Goal: Transaction & Acquisition: Obtain resource

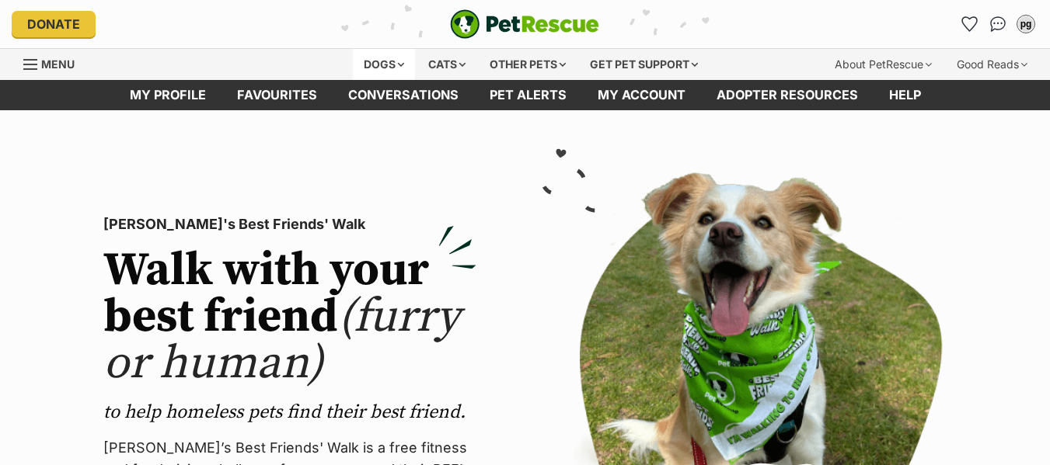
click at [376, 65] on div "Dogs" at bounding box center [384, 64] width 62 height 31
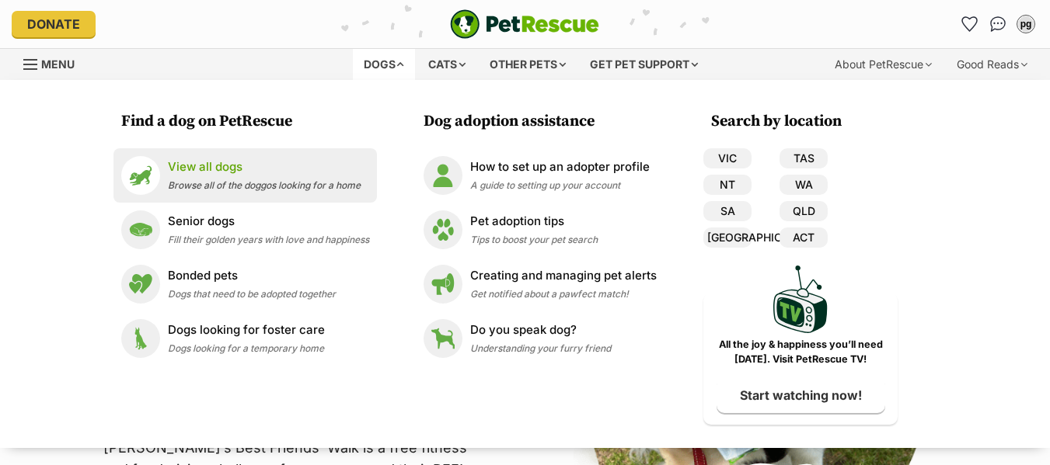
click at [186, 170] on p "View all dogs" at bounding box center [264, 168] width 193 height 18
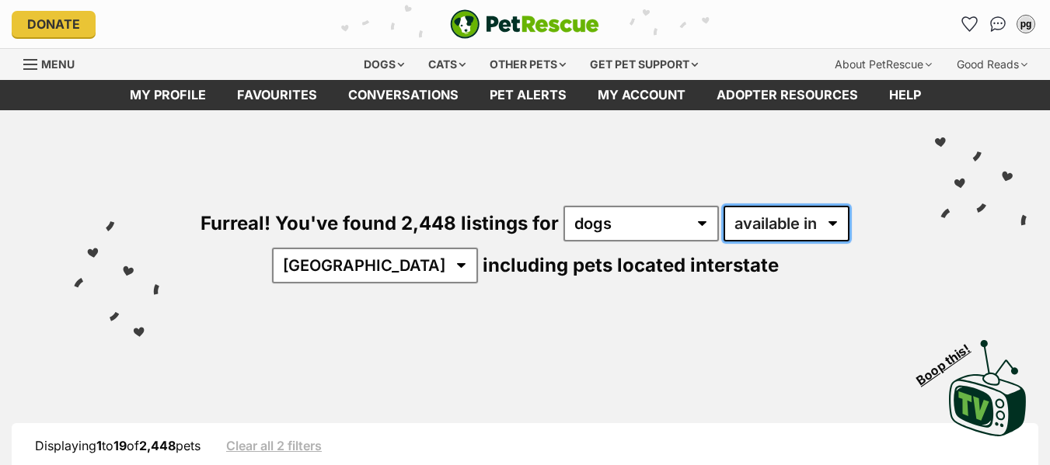
click at [767, 222] on select "available in located in" at bounding box center [786, 224] width 126 height 36
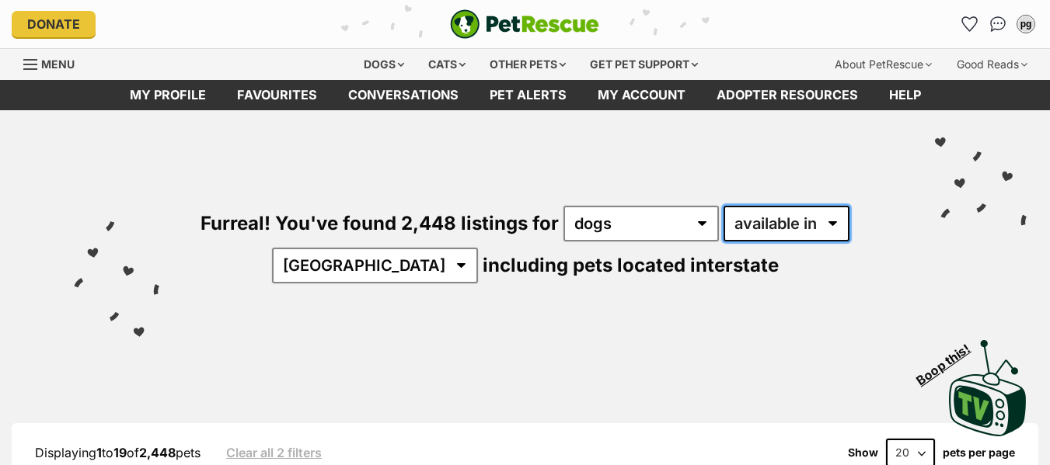
select select "disabled"
click at [723, 206] on select "available in located in" at bounding box center [786, 224] width 126 height 36
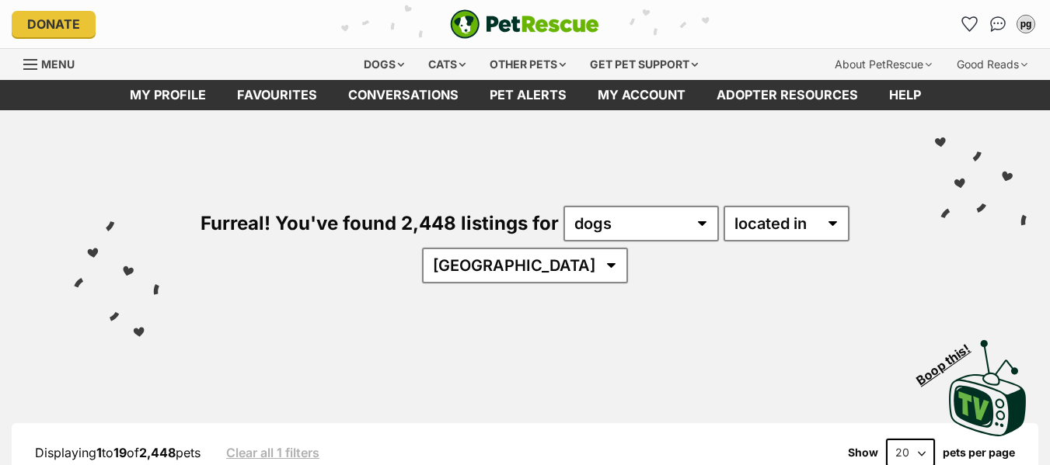
select select "[GEOGRAPHIC_DATA]"
click at [469, 248] on select "Australia ACT NSW NT QLD SA TAS VIC WA" at bounding box center [525, 266] width 206 height 36
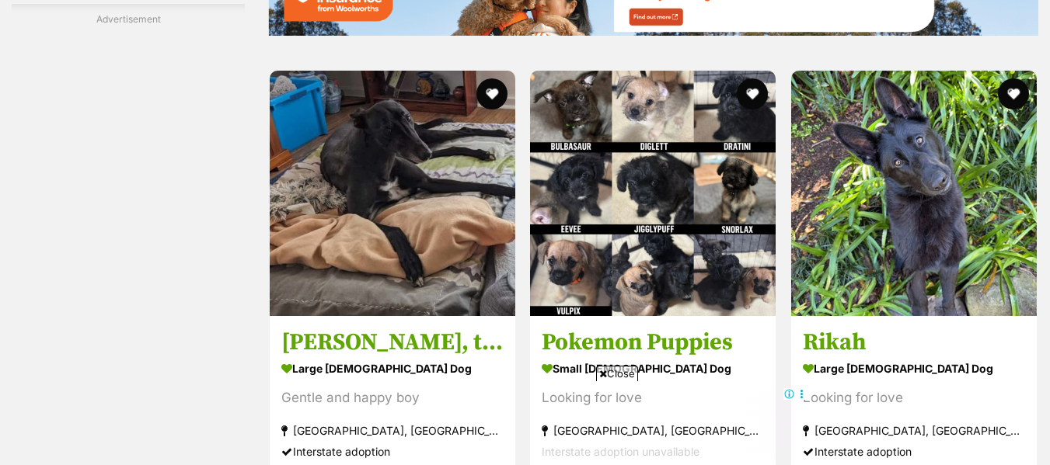
scroll to position [2953, 0]
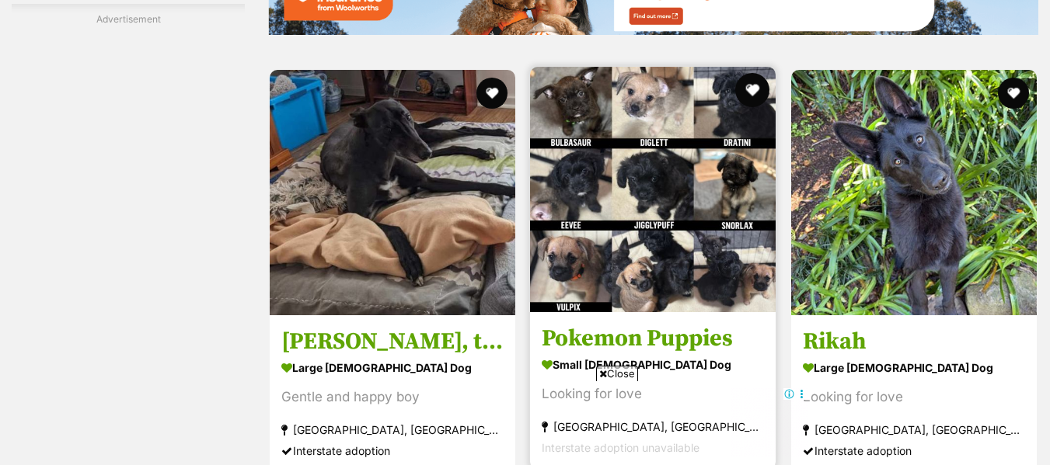
click at [752, 85] on button "favourite" at bounding box center [753, 90] width 34 height 34
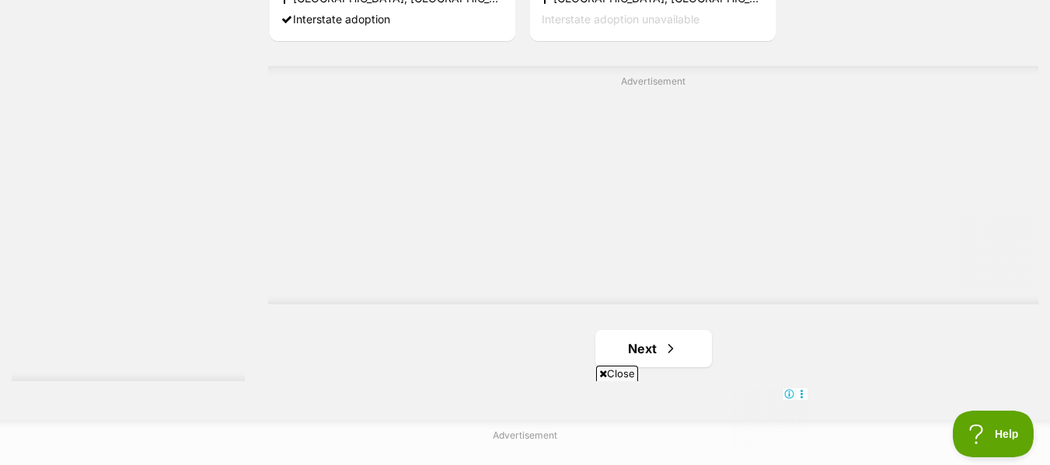
scroll to position [3804, 0]
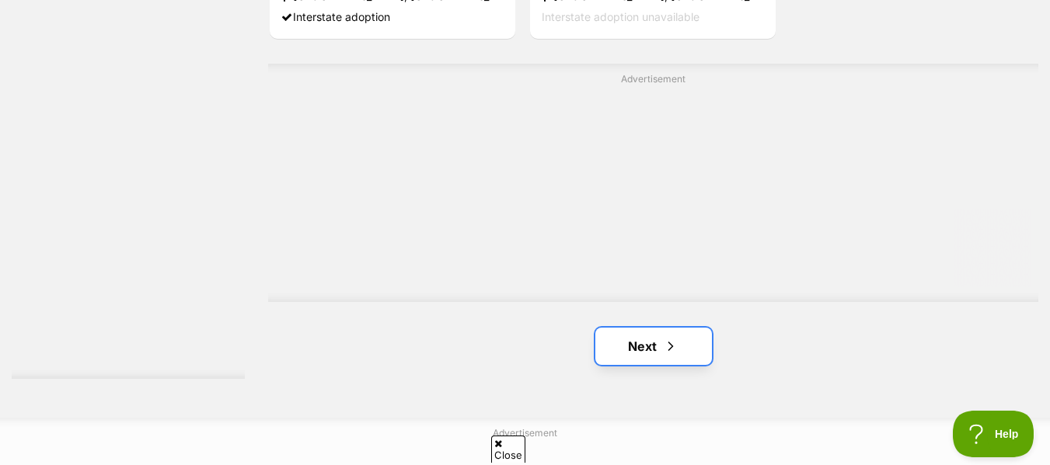
click at [665, 343] on span "Next page" at bounding box center [671, 346] width 16 height 19
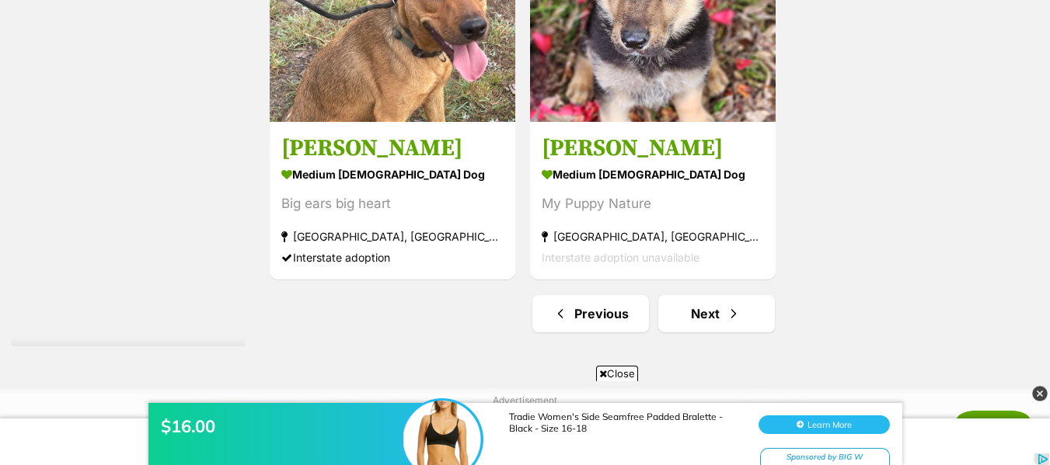
scroll to position [3845, 0]
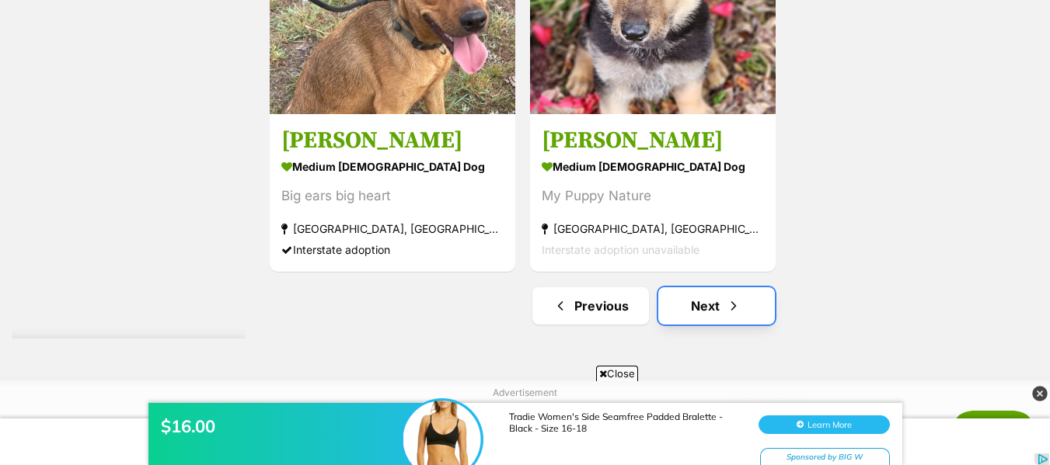
click at [711, 304] on link "Next" at bounding box center [716, 306] width 117 height 37
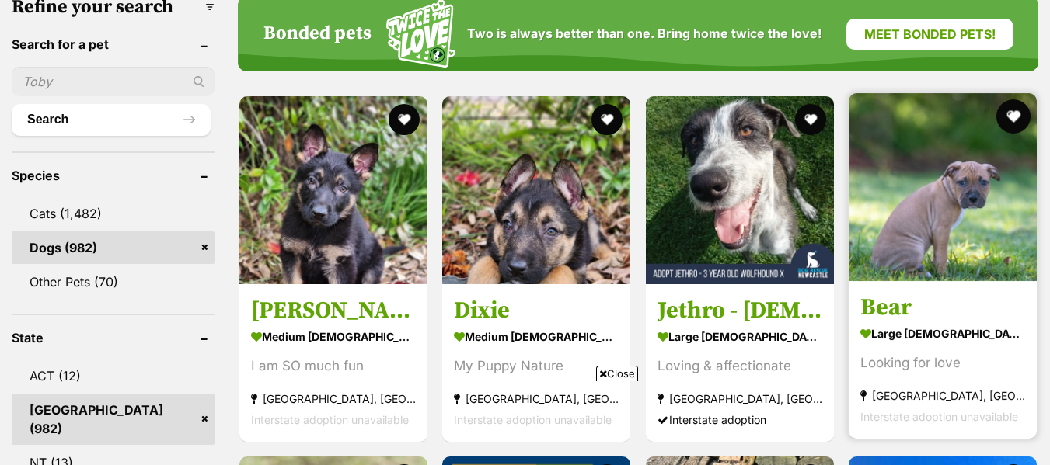
click at [1016, 114] on button "favourite" at bounding box center [1013, 116] width 34 height 34
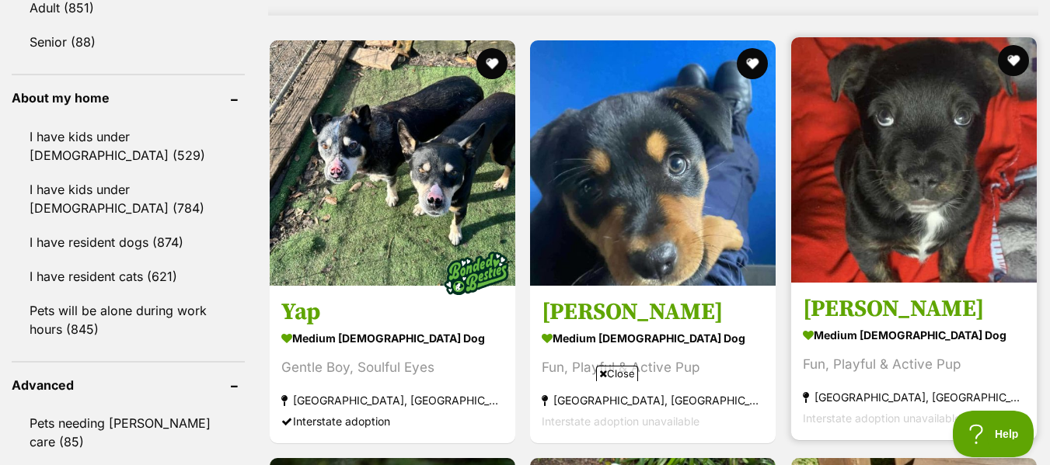
scroll to position [1720, 0]
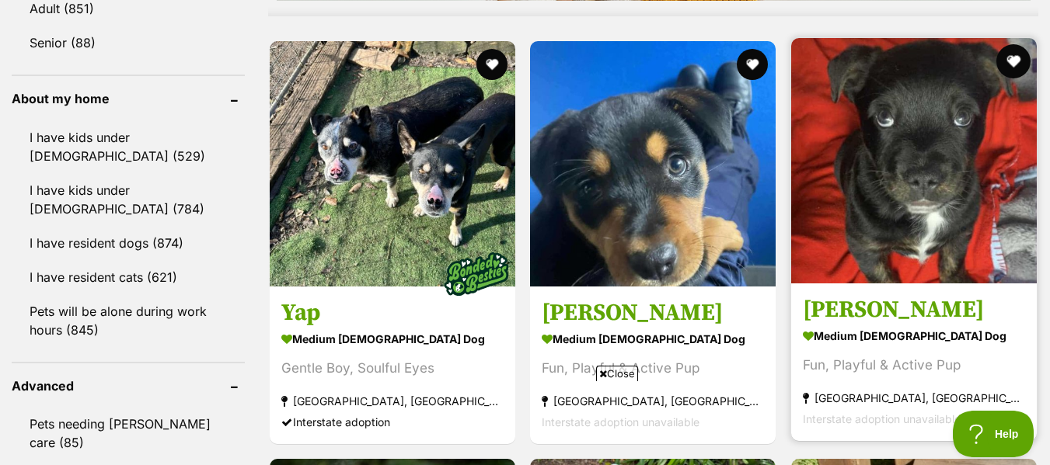
click at [1009, 61] on button "favourite" at bounding box center [1013, 61] width 34 height 34
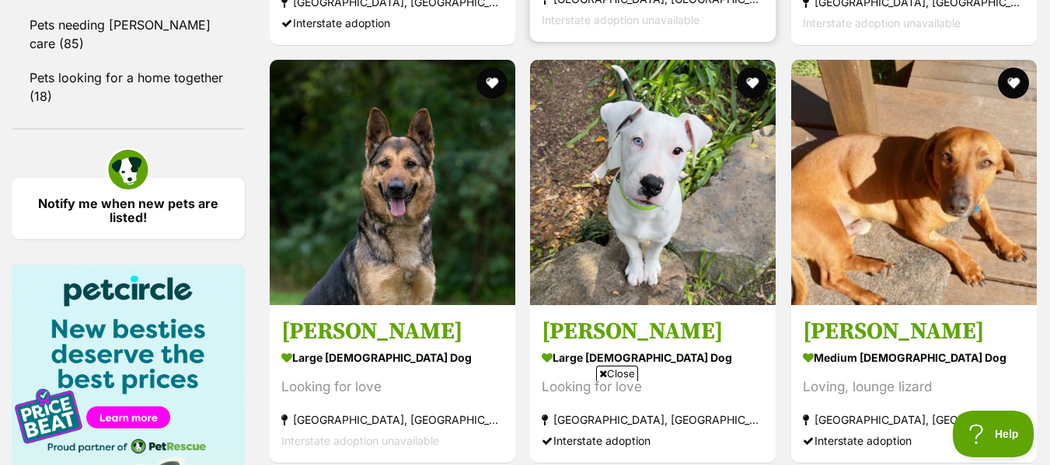
scroll to position [2126, 0]
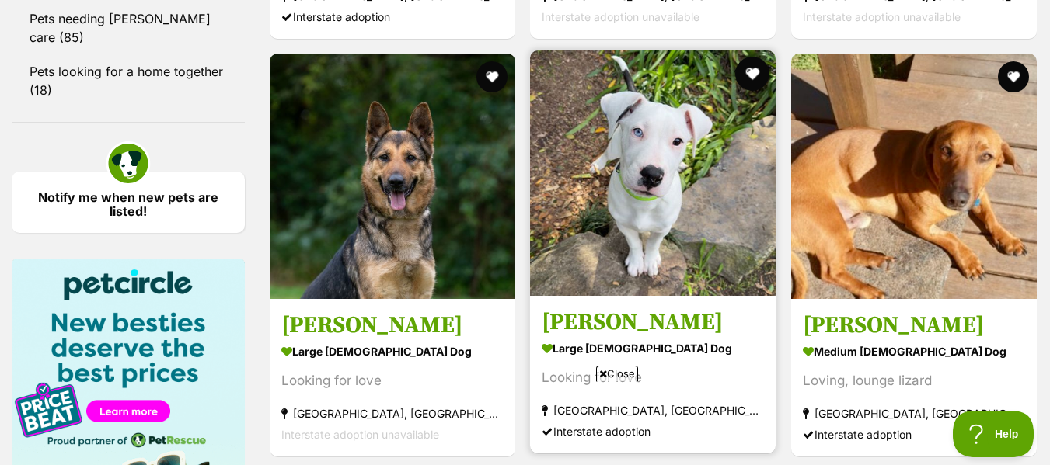
click at [754, 74] on button "favourite" at bounding box center [753, 74] width 34 height 34
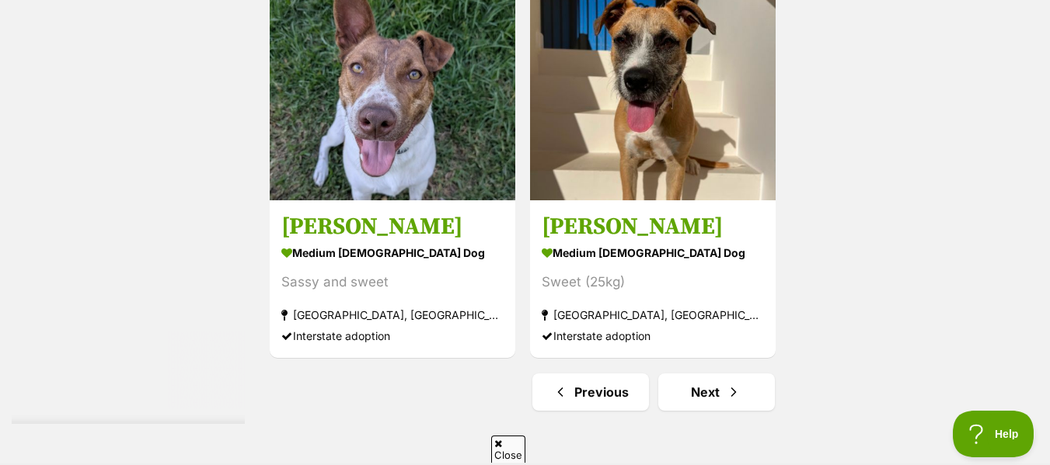
scroll to position [4118, 0]
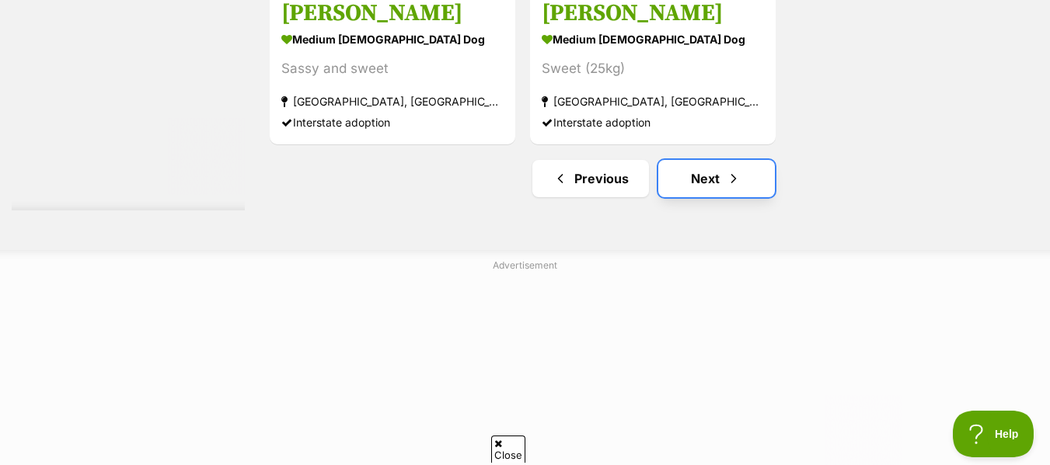
click at [727, 196] on link "Next" at bounding box center [716, 178] width 117 height 37
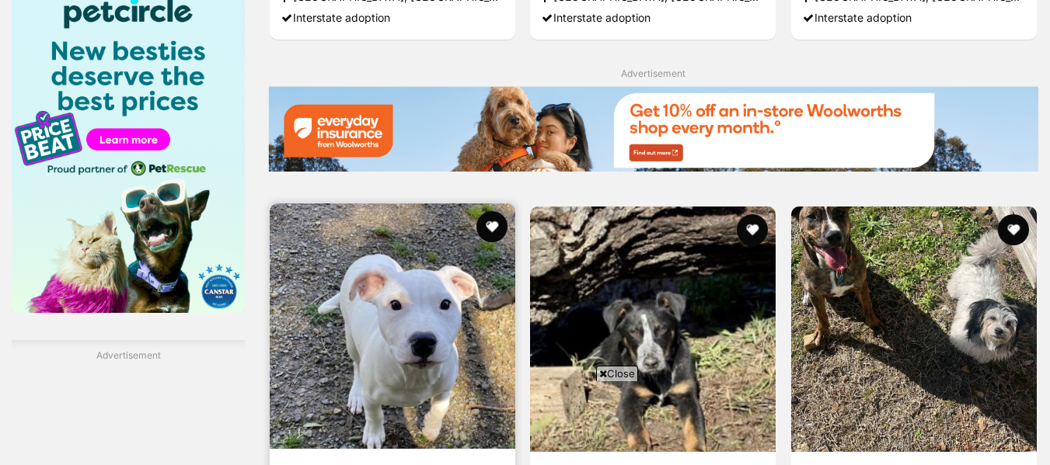
scroll to position [2552, 0]
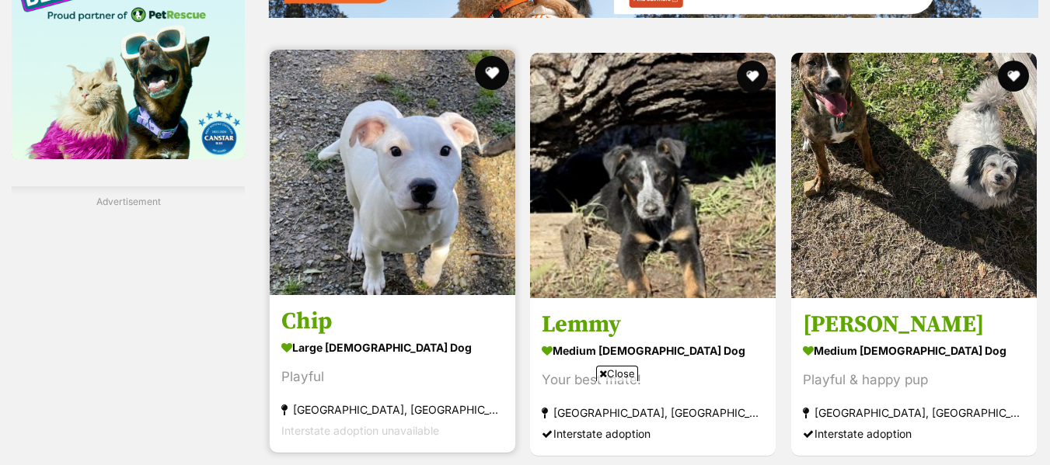
click at [489, 77] on button "favourite" at bounding box center [492, 73] width 34 height 34
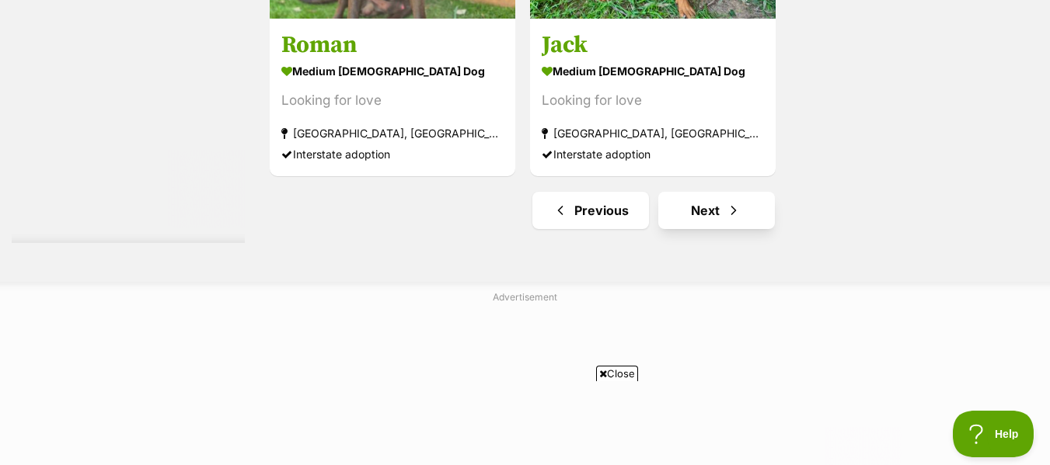
scroll to position [0, 0]
click at [727, 214] on span "Next page" at bounding box center [734, 210] width 16 height 19
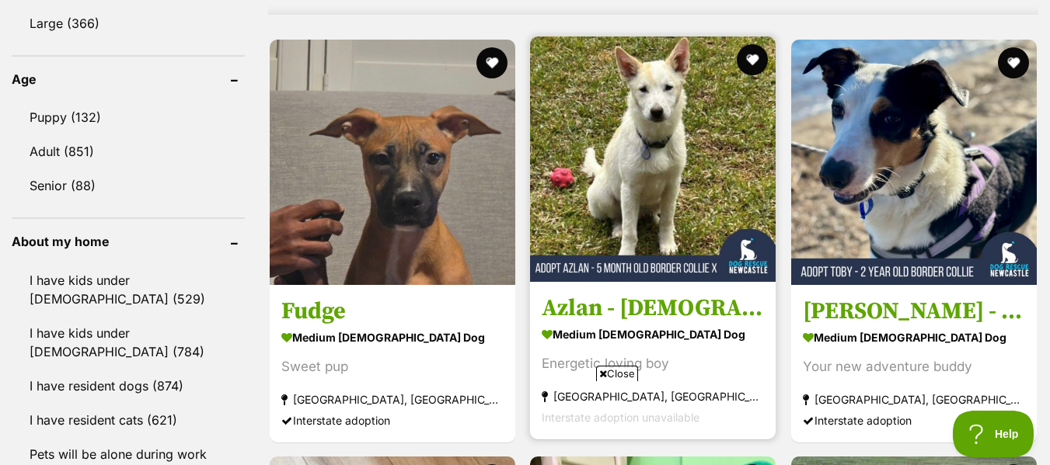
scroll to position [1577, 0]
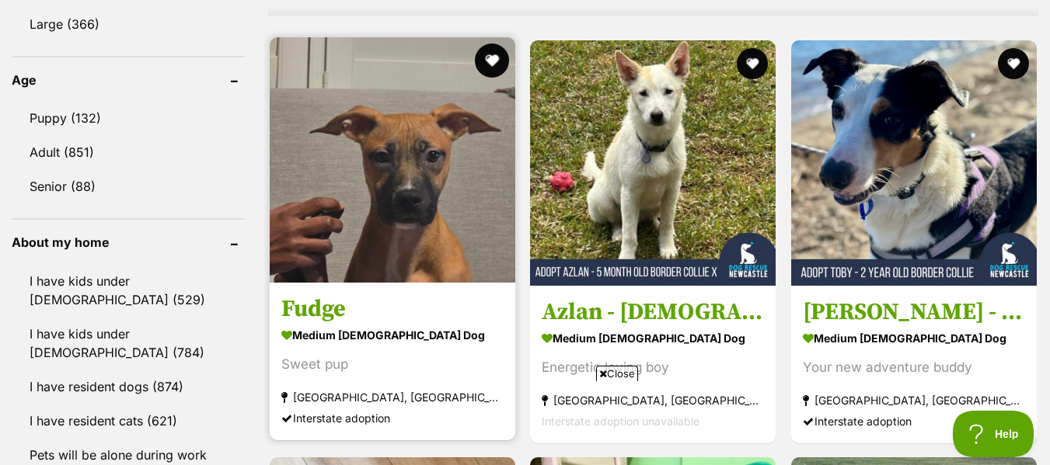
click at [486, 58] on button "favourite" at bounding box center [492, 61] width 34 height 34
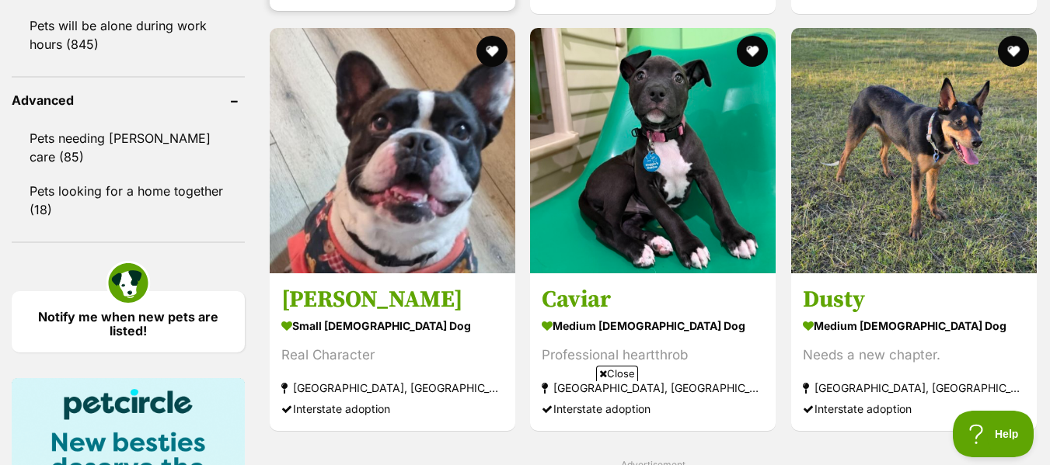
scroll to position [2007, 0]
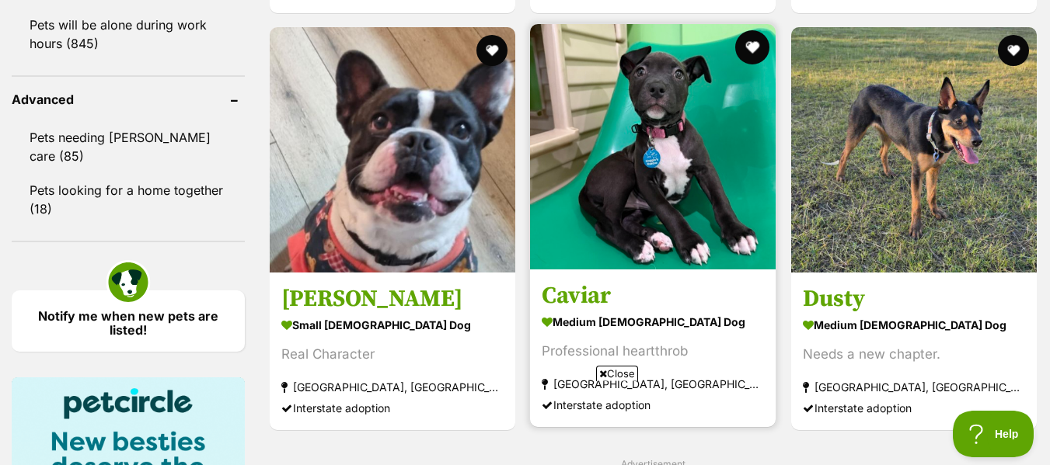
click at [756, 47] on button "favourite" at bounding box center [753, 47] width 34 height 34
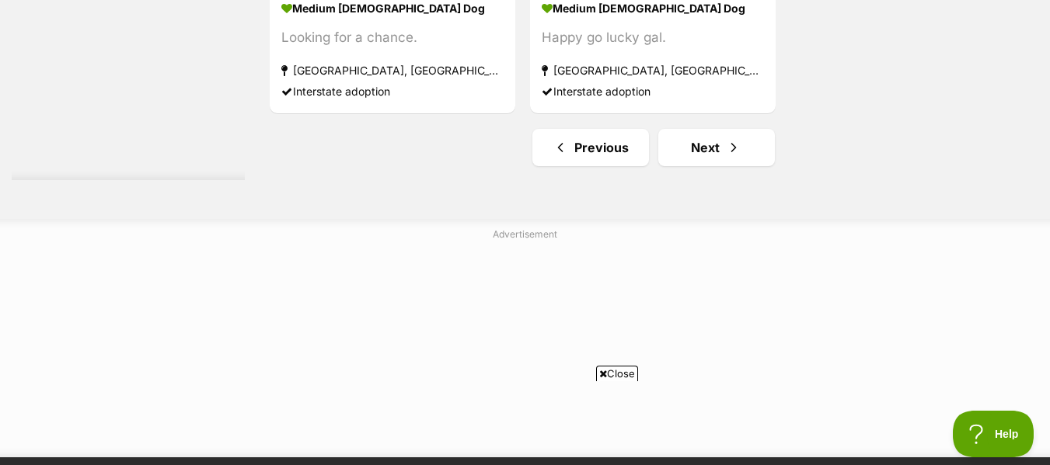
scroll to position [4007, 0]
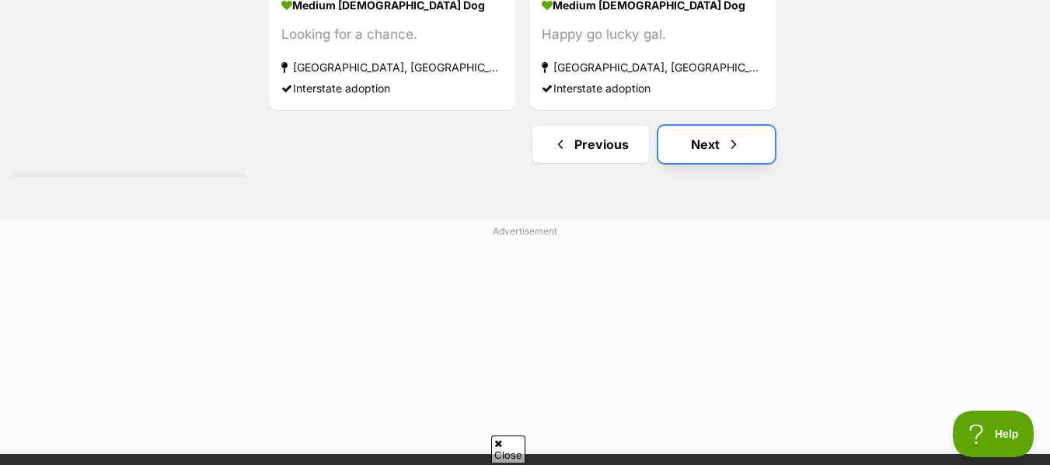
click at [719, 139] on link "Next" at bounding box center [716, 144] width 117 height 37
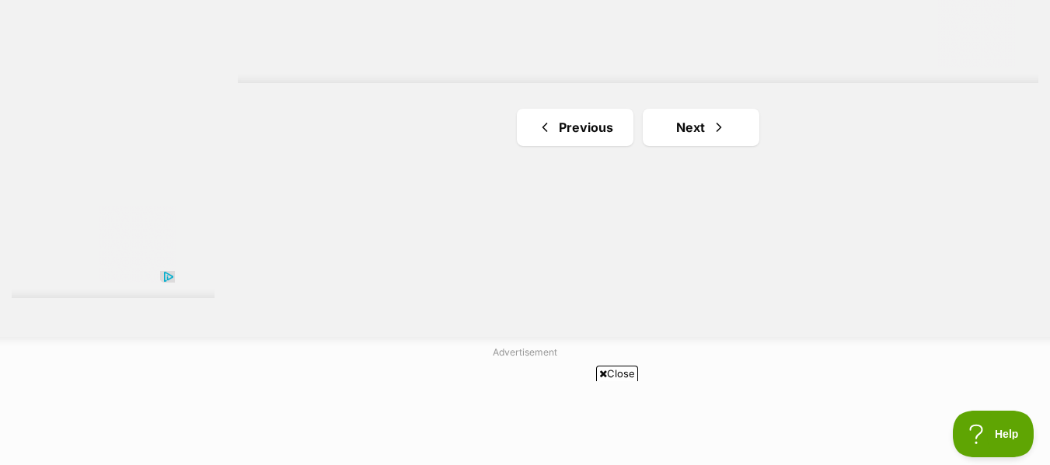
scroll to position [3004, 0]
click at [725, 134] on link "Next" at bounding box center [701, 124] width 117 height 37
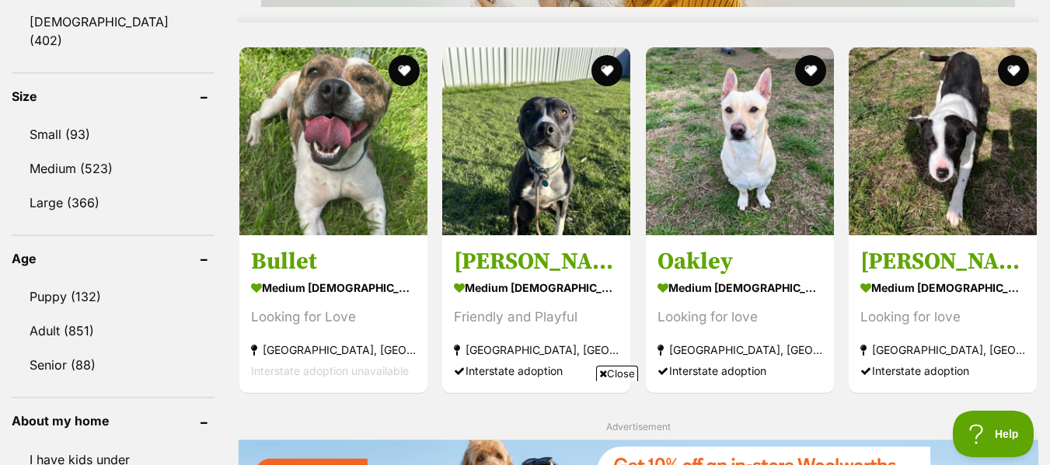
scroll to position [1453, 0]
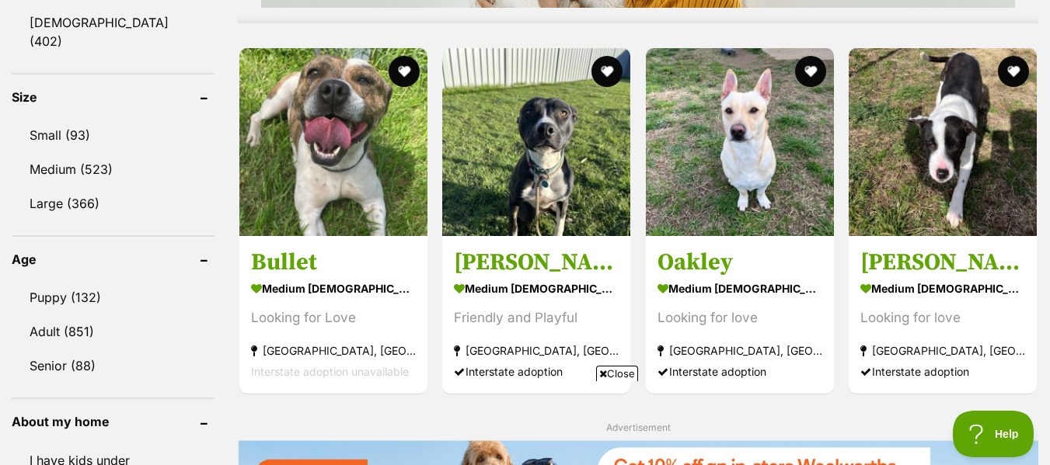
click at [1016, 75] on button "favourite" at bounding box center [1013, 71] width 31 height 31
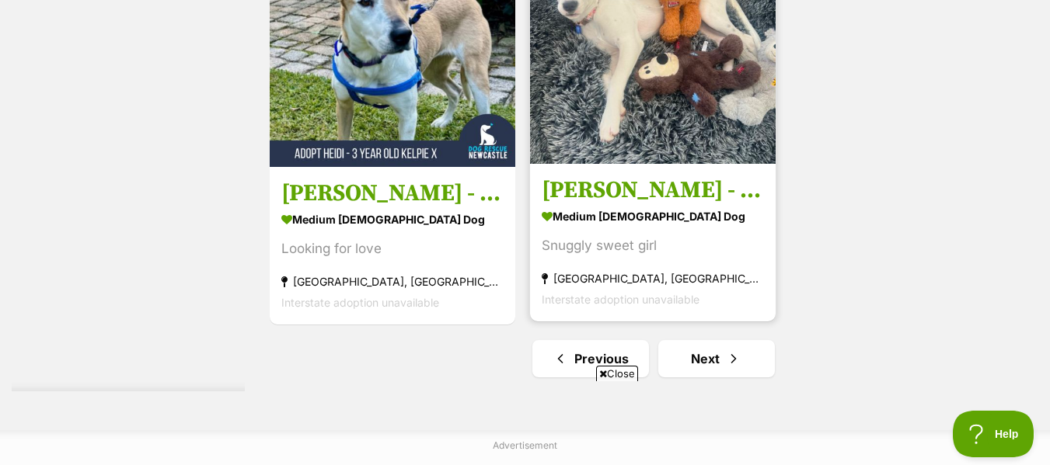
scroll to position [3794, 0]
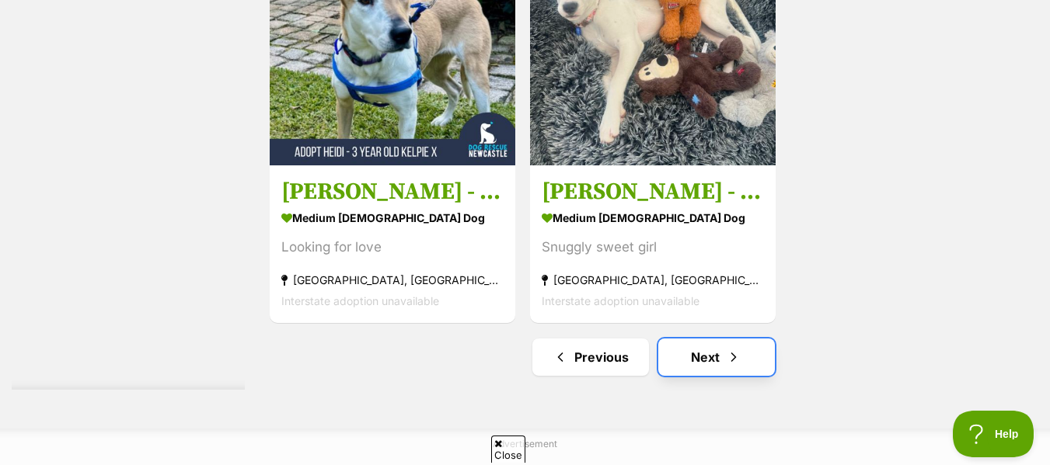
click at [709, 352] on link "Next" at bounding box center [716, 357] width 117 height 37
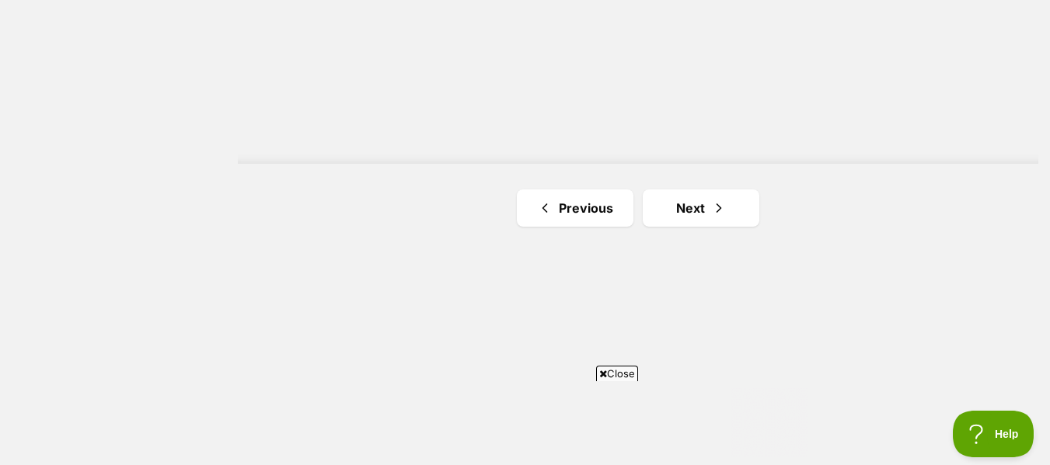
scroll to position [2856, 0]
